Goal: Task Accomplishment & Management: Use online tool/utility

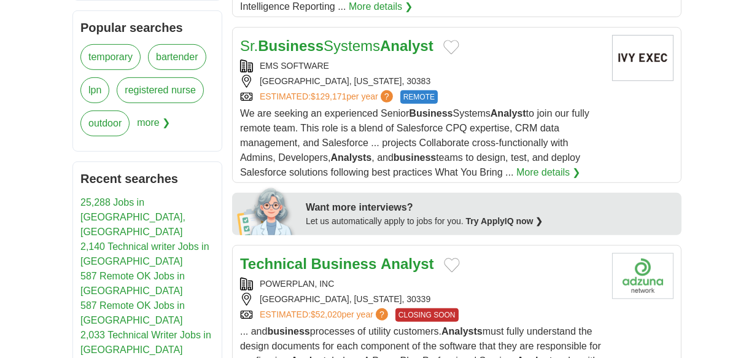
scroll to position [279, 0]
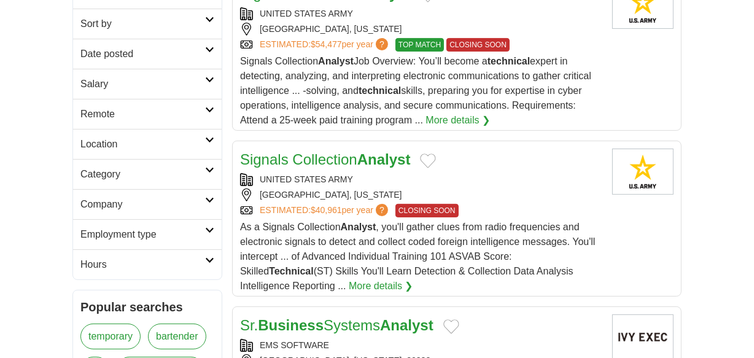
click at [211, 107] on icon at bounding box center [209, 110] width 9 height 6
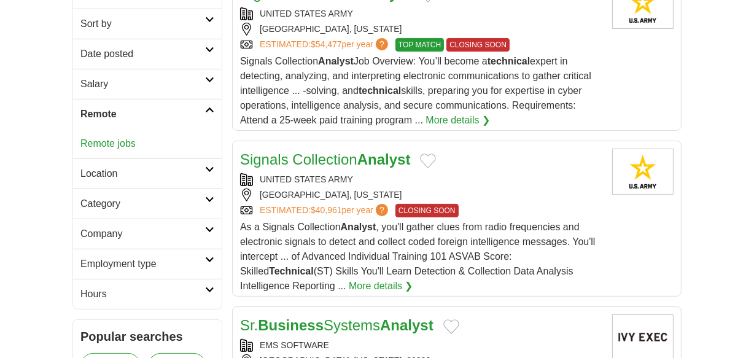
click at [128, 144] on link "Remote jobs" at bounding box center [107, 143] width 55 height 10
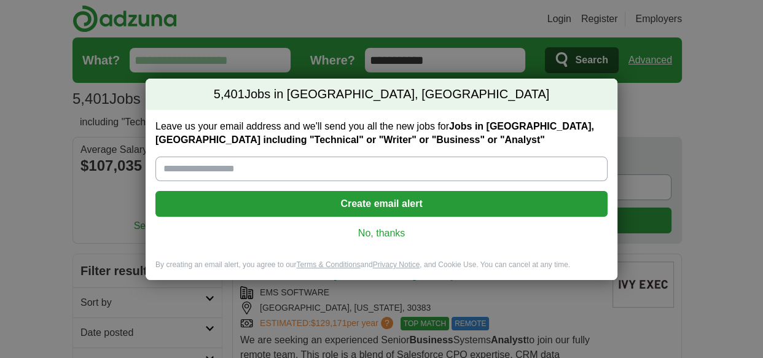
click at [388, 230] on link "No, thanks" at bounding box center [381, 234] width 432 height 14
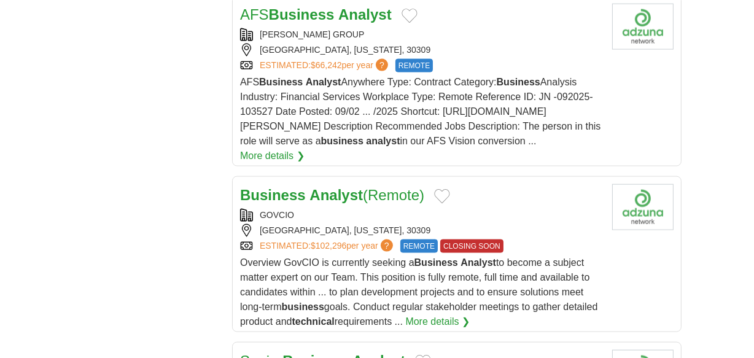
scroll to position [1563, 0]
